Goal: Information Seeking & Learning: Learn about a topic

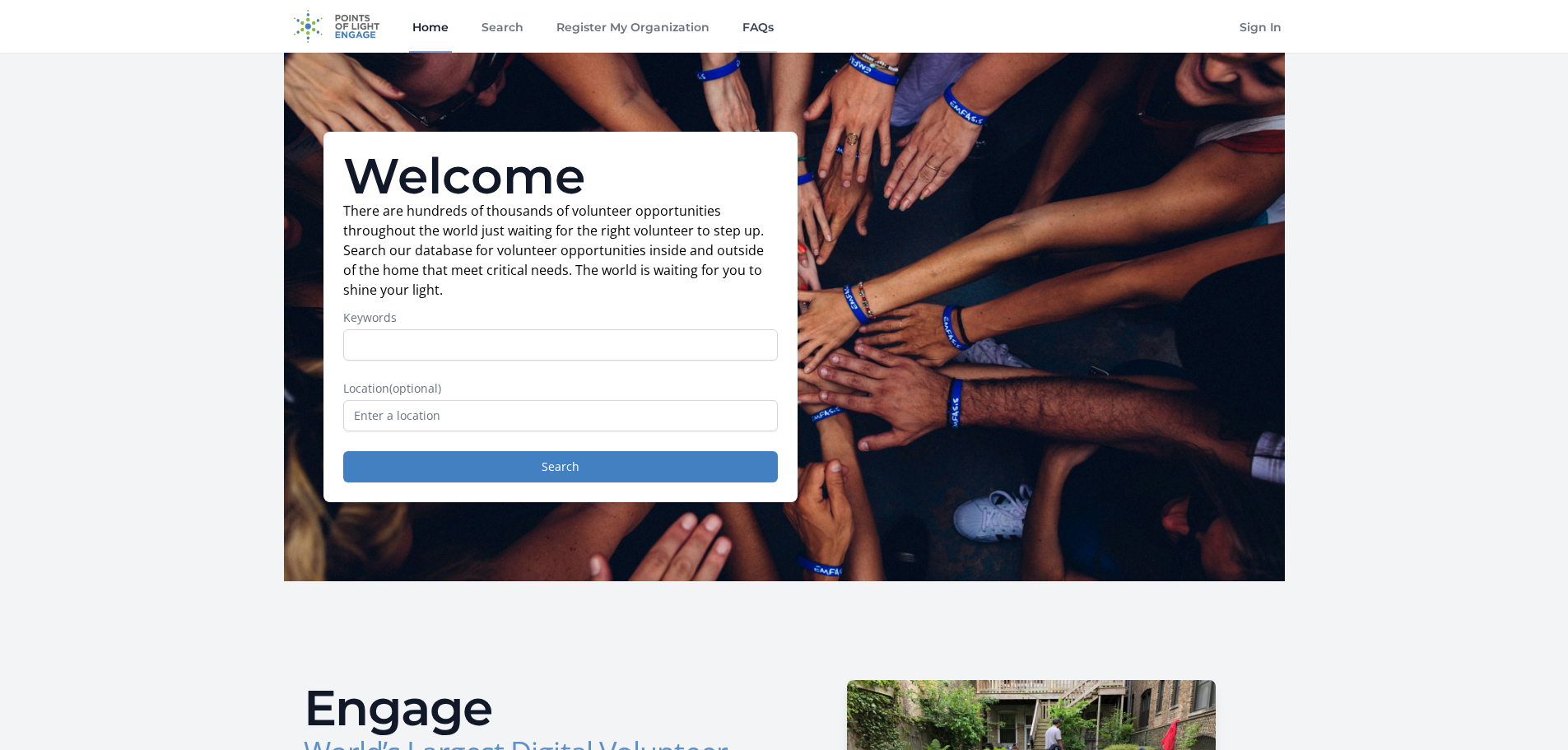
click at [759, 25] on link "FAQs" at bounding box center [758, 26] width 38 height 53
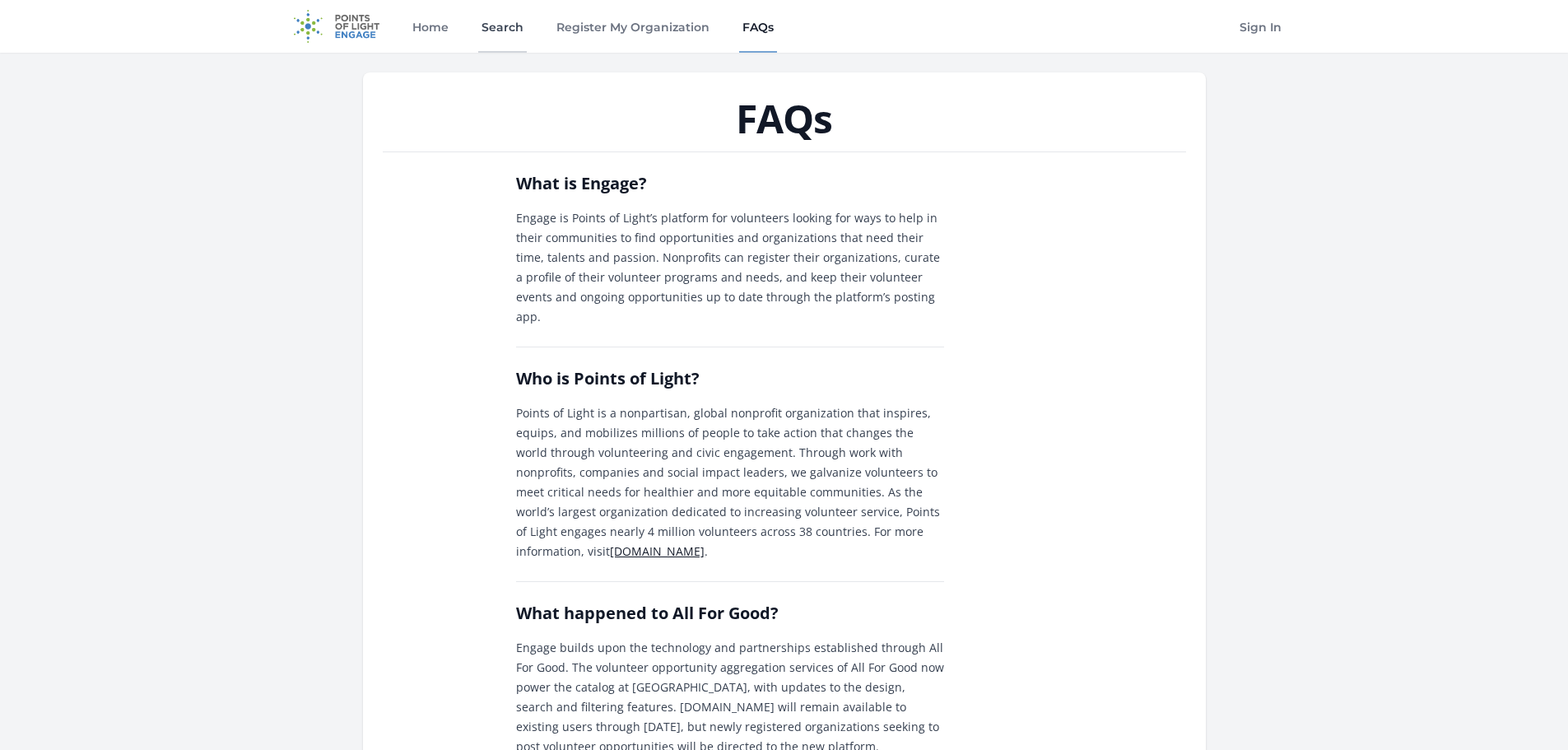
click at [497, 17] on link "Search" at bounding box center [502, 26] width 49 height 53
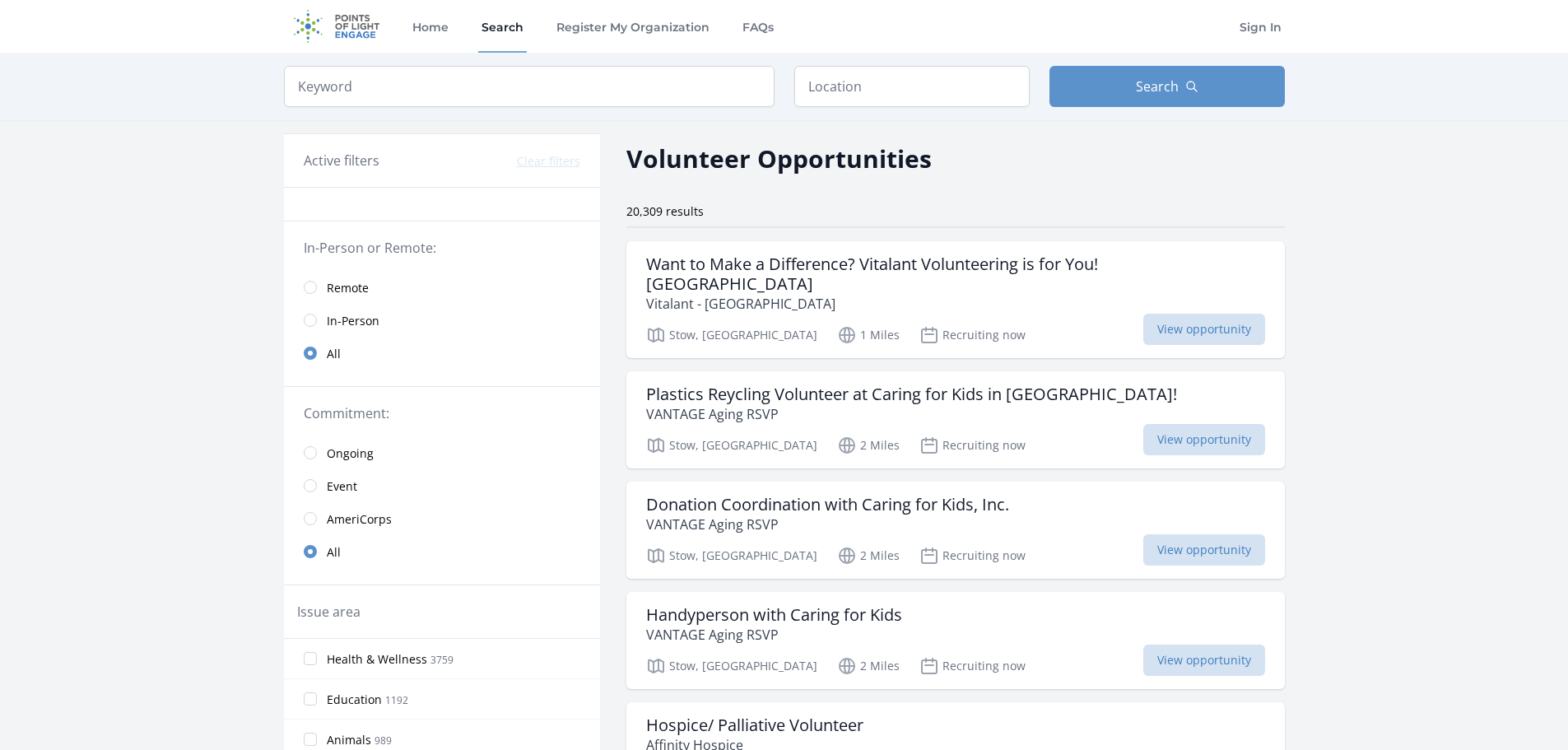
click at [363, 326] on span "In-Person" at bounding box center [353, 321] width 53 height 17
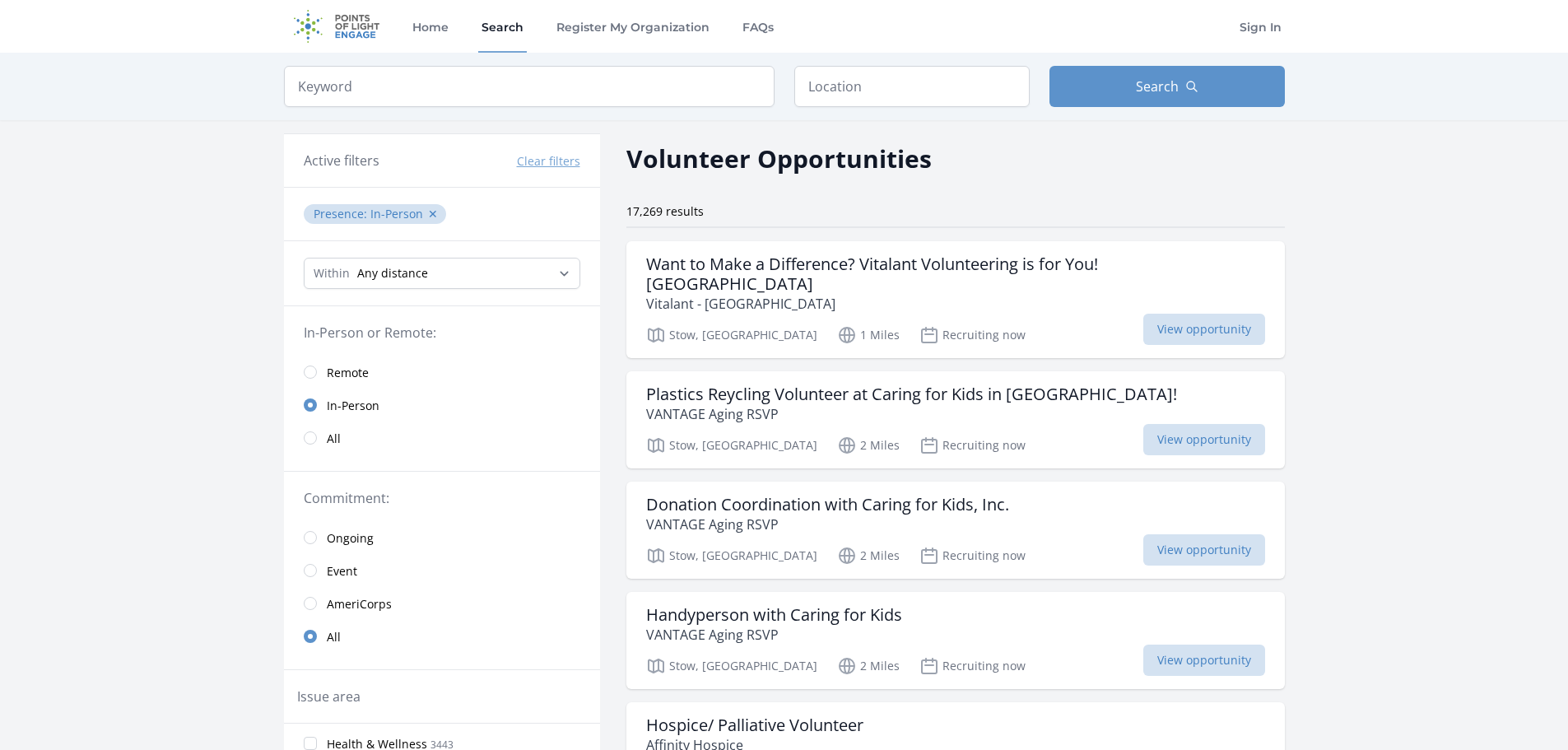
click at [503, 271] on select "Any distance , 5 Miles , 20 Miles , 50 Miles , 100 Miles" at bounding box center [442, 273] width 276 height 31
select select "32186"
click at [304, 257] on select "Any distance , 5 Miles , 20 Miles , 50 Miles , 100 Miles" at bounding box center [442, 273] width 276 height 31
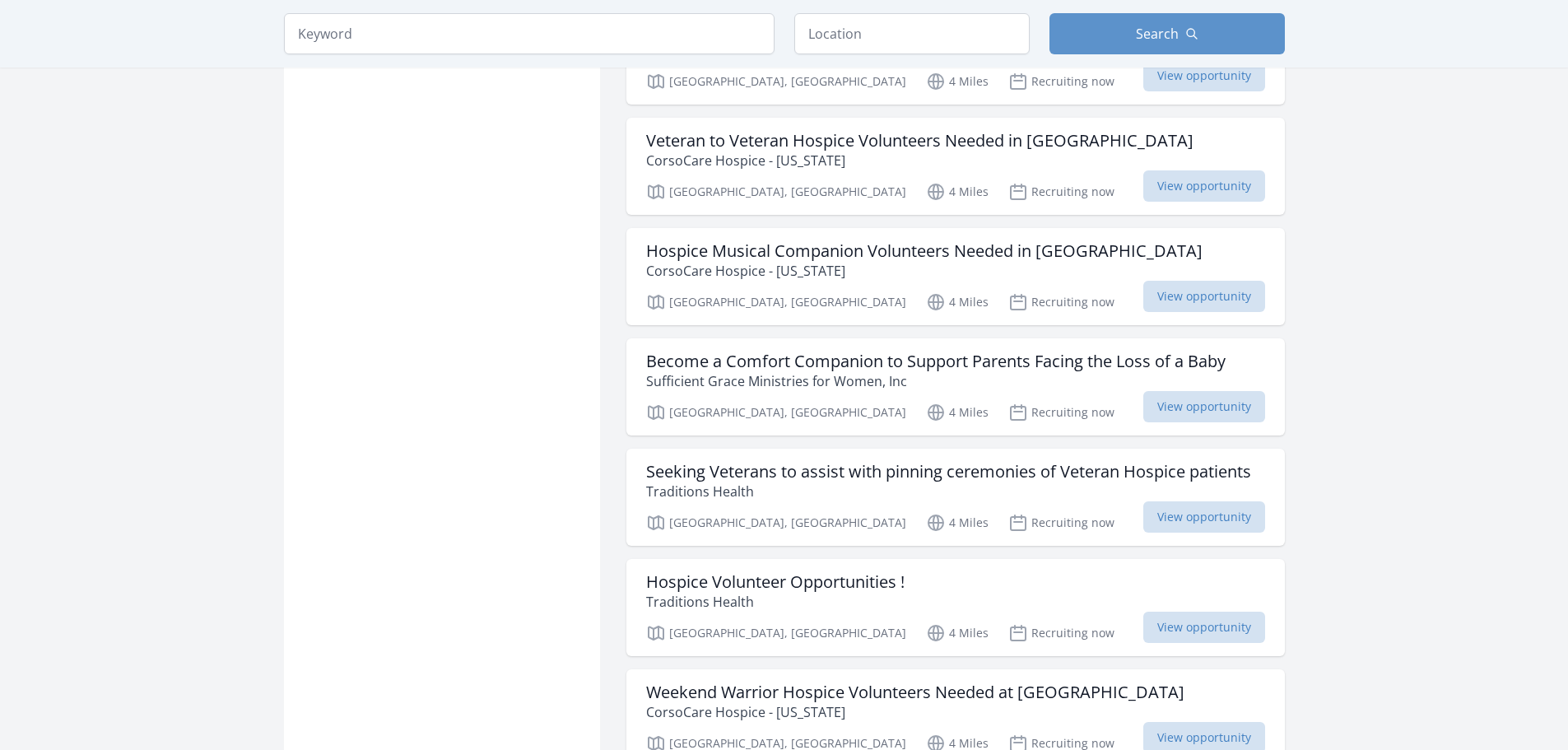
scroll to position [1810, 0]
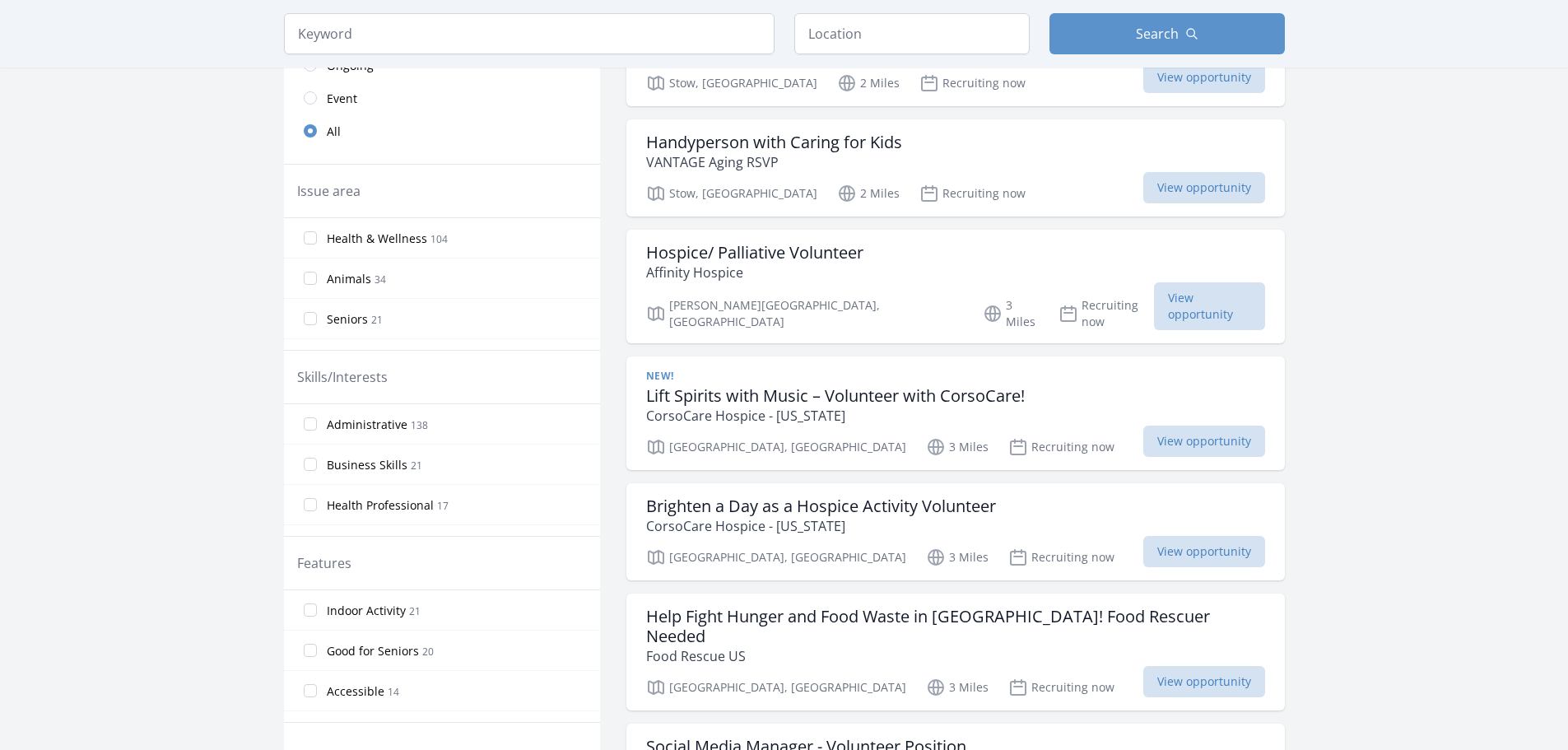
scroll to position [164, 0]
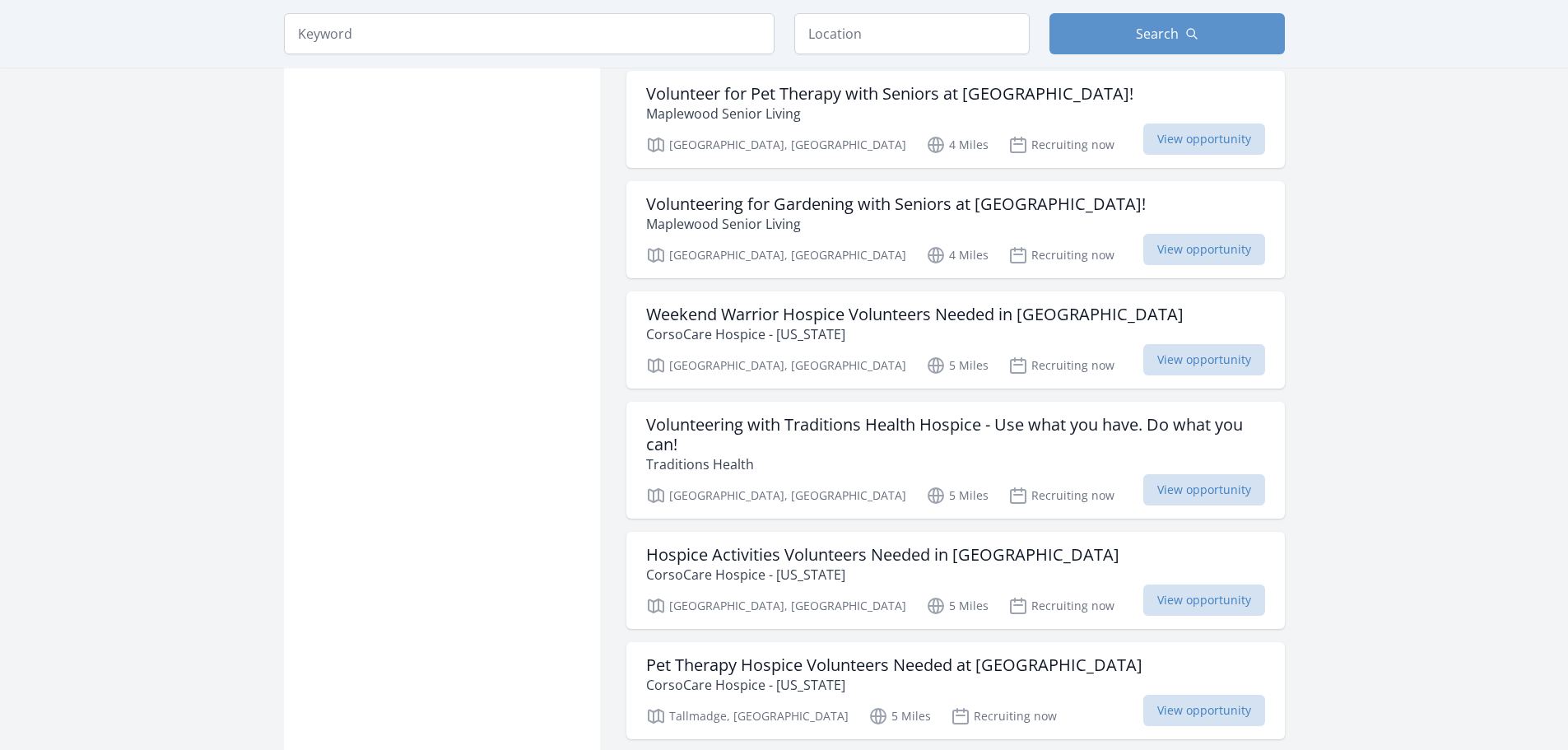
scroll to position [4114, 0]
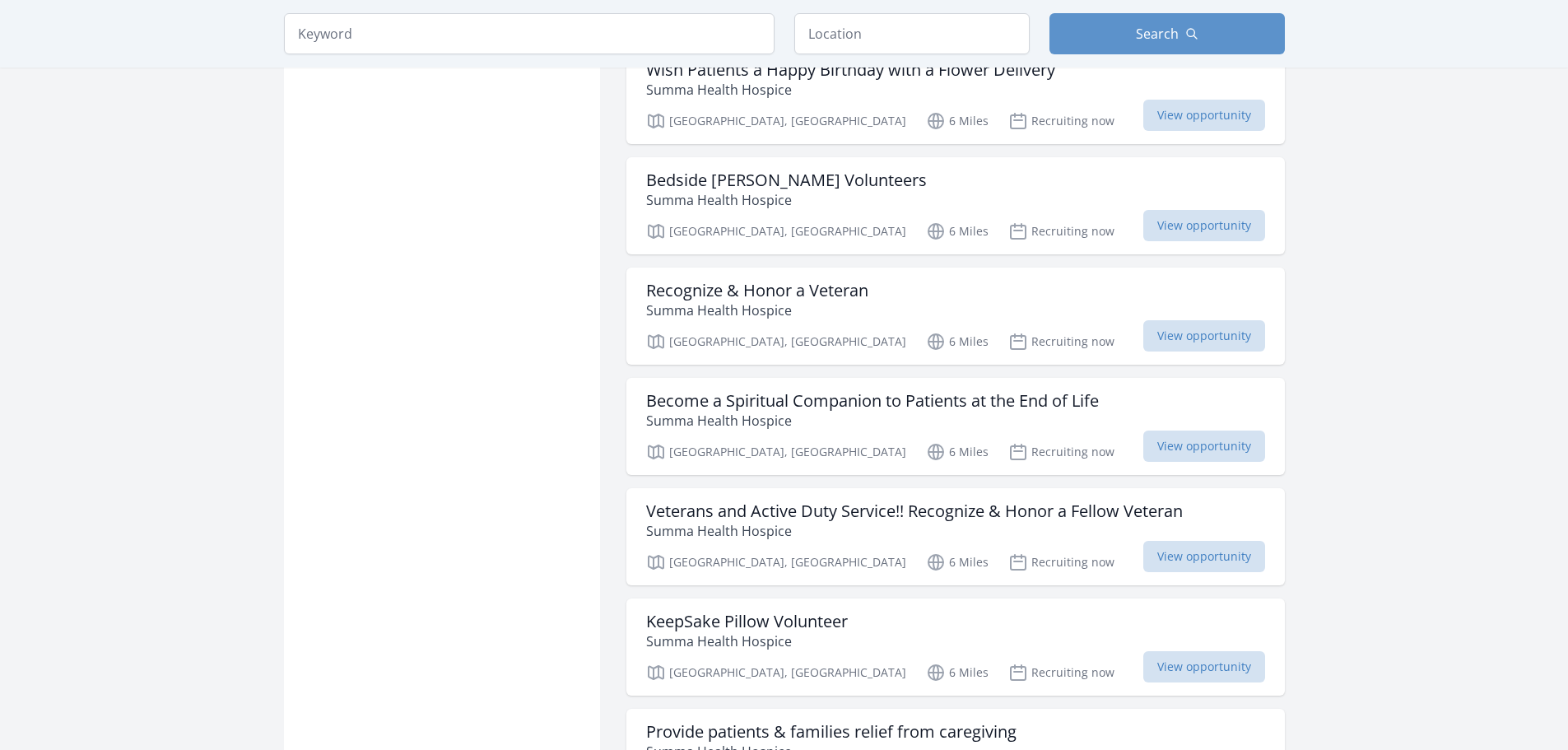
scroll to position [6336, 0]
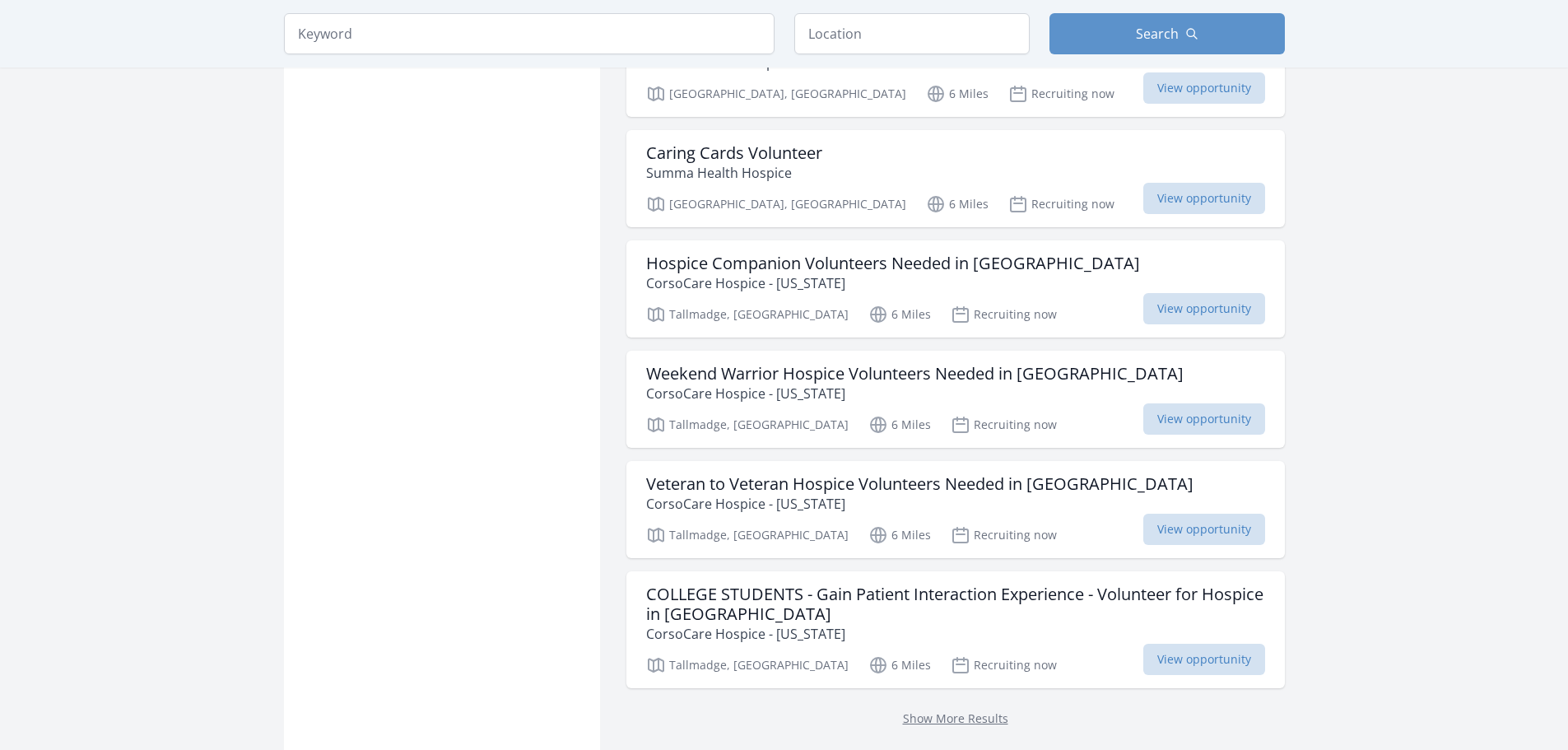
scroll to position [8722, 0]
